Goal: Task Accomplishment & Management: Manage account settings

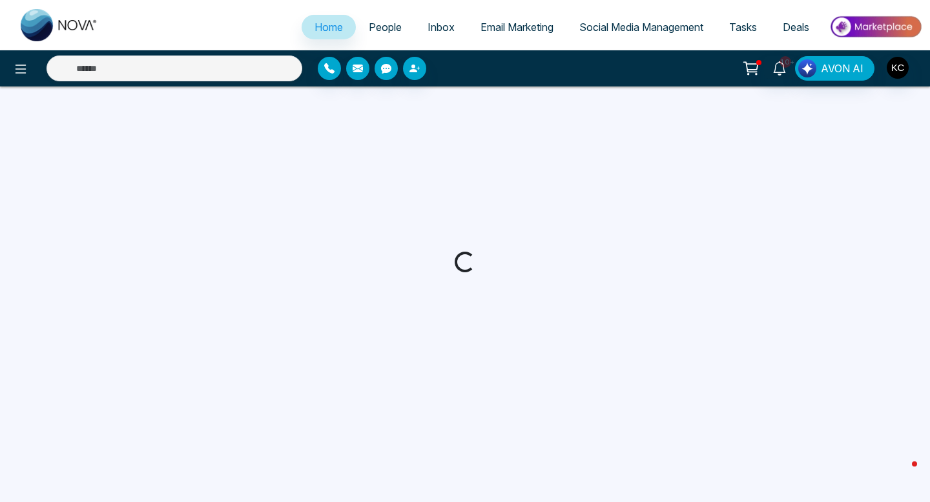
select select "*"
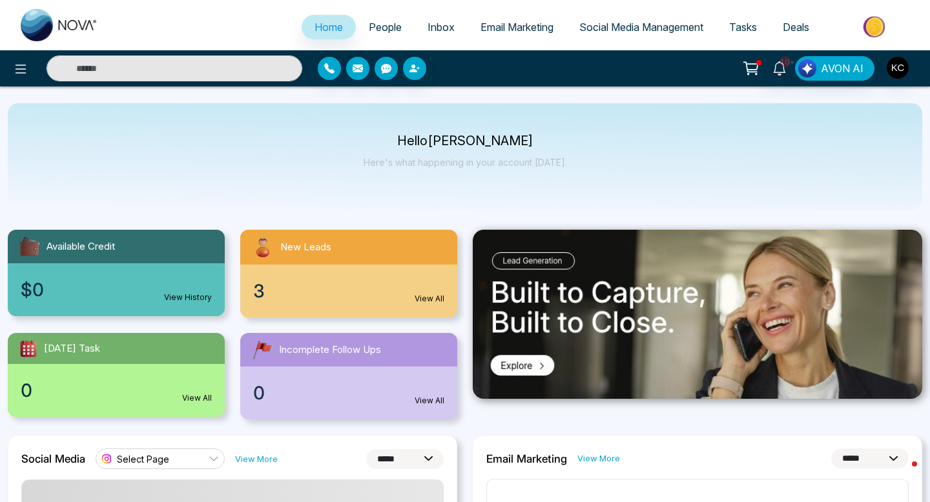
click at [276, 291] on div "3 View All" at bounding box center [348, 291] width 217 height 53
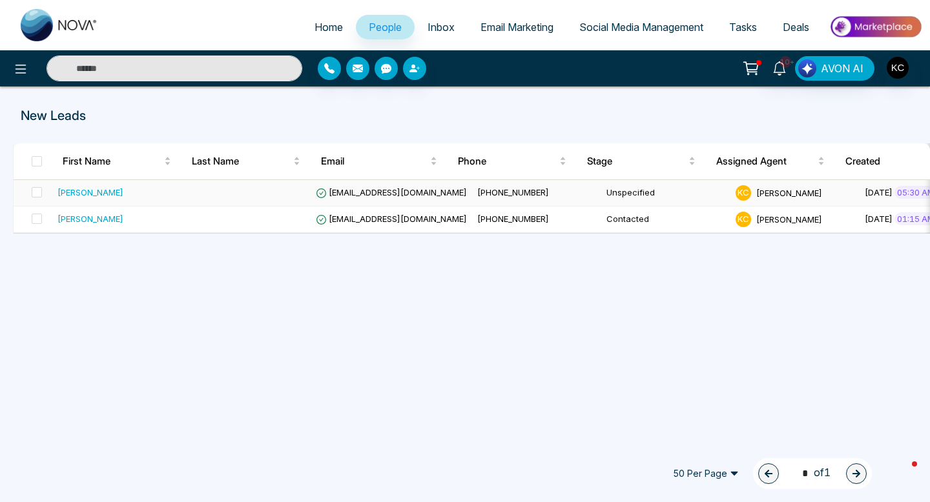
click at [374, 183] on td "[EMAIL_ADDRESS][DOMAIN_NAME]" at bounding box center [391, 193] width 161 height 26
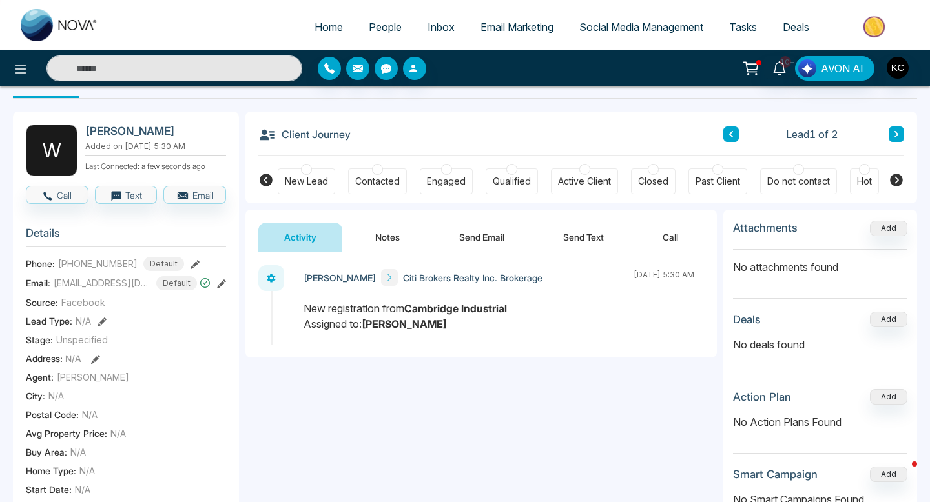
scroll to position [39, 0]
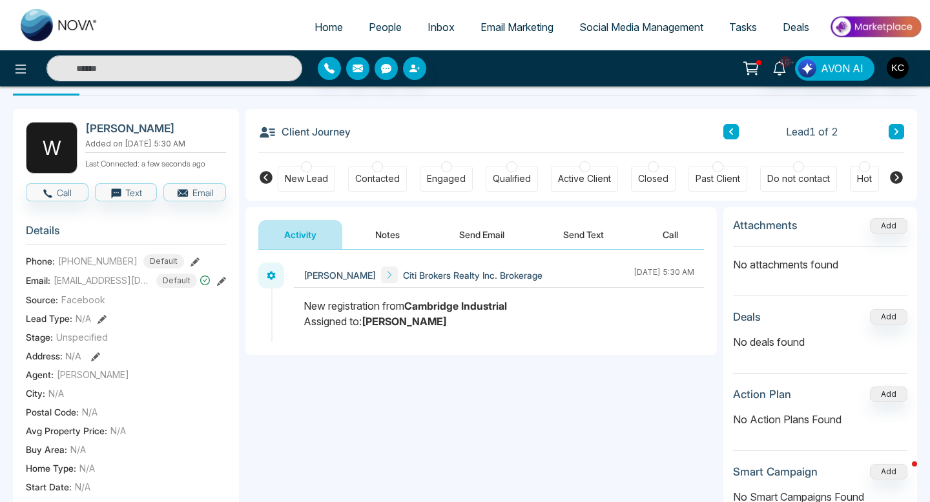
click at [446, 169] on div at bounding box center [446, 166] width 11 height 11
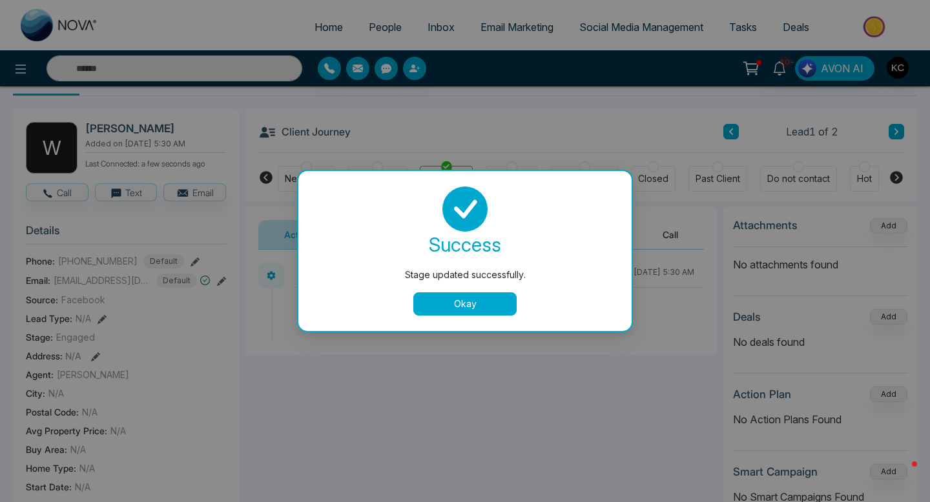
click at [582, 163] on div "Stage updated successfully. success Stage updated successfully. Okay" at bounding box center [465, 251] width 930 height 502
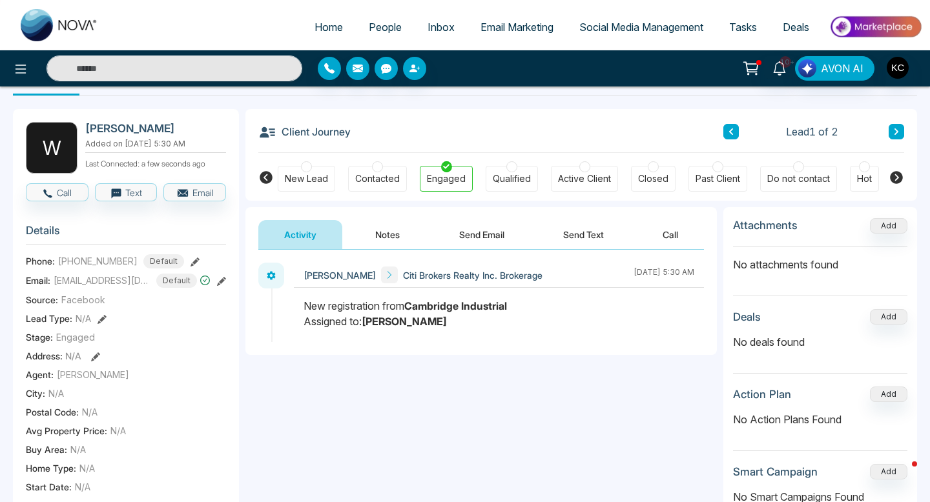
click at [584, 169] on div at bounding box center [584, 166] width 11 height 11
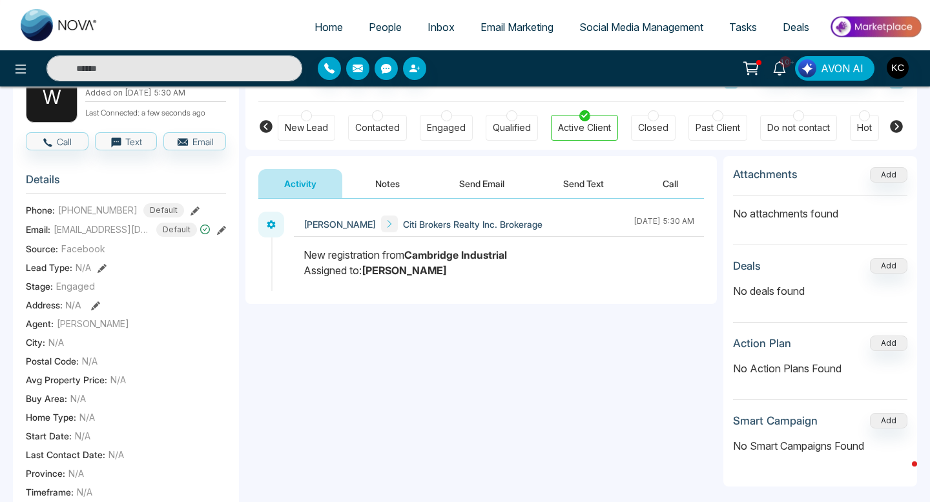
scroll to position [101, 0]
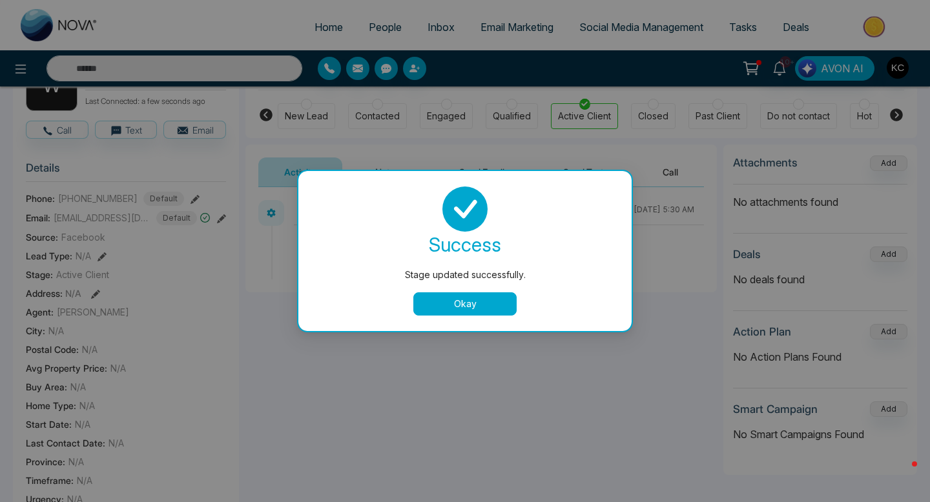
click at [485, 309] on button "Okay" at bounding box center [464, 303] width 103 height 23
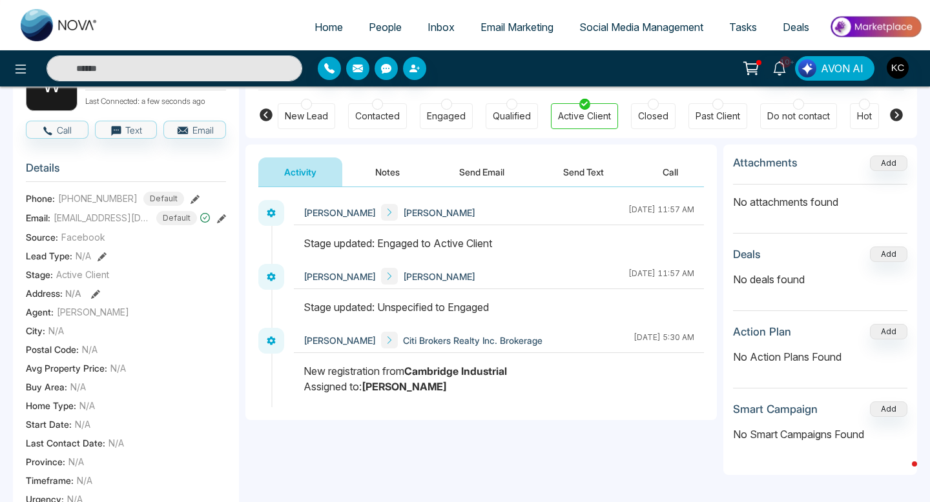
click at [375, 182] on button "Notes" at bounding box center [387, 172] width 76 height 29
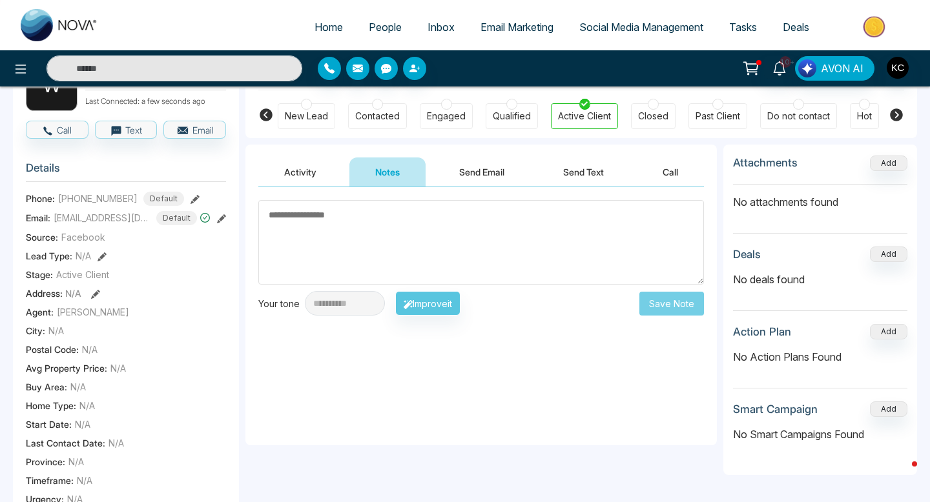
click at [333, 223] on textarea at bounding box center [481, 242] width 446 height 85
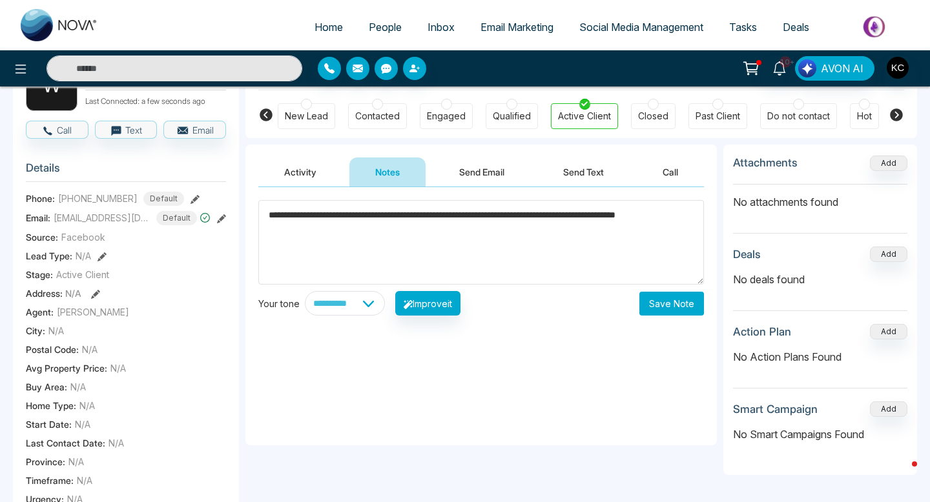
type textarea "**********"
click at [362, 247] on textarea "**********" at bounding box center [481, 242] width 446 height 85
